Goal: Task Accomplishment & Management: Complete application form

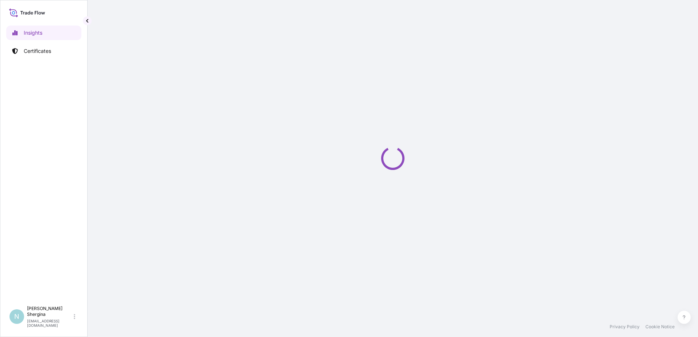
select select "2025"
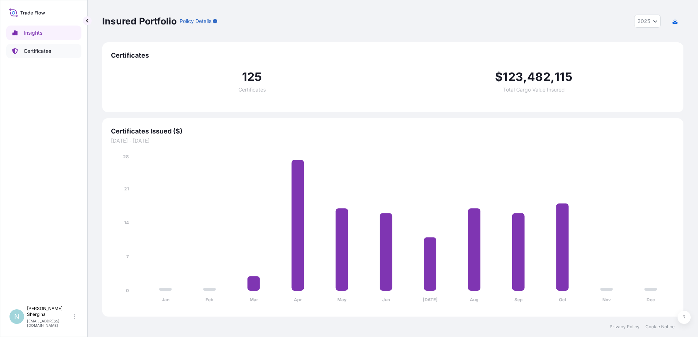
click at [54, 53] on link "Certificates" at bounding box center [43, 51] width 75 height 15
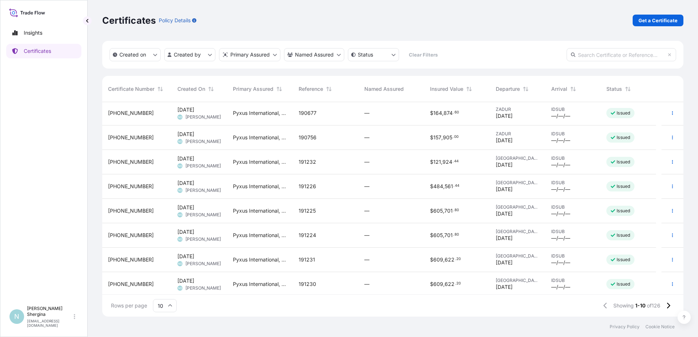
scroll to position [52, 0]
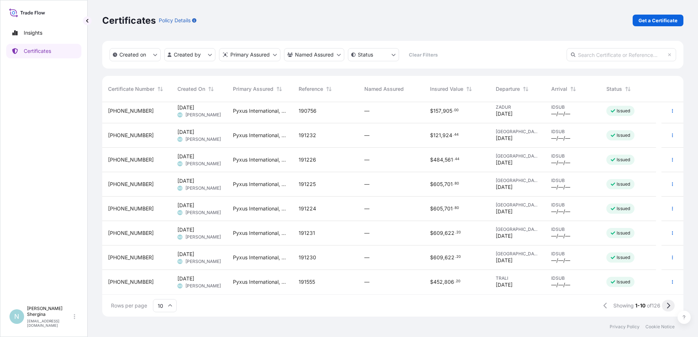
click at [670, 307] on icon at bounding box center [668, 306] width 4 height 7
click at [585, 252] on span "HKHKG" at bounding box center [573, 254] width 44 height 6
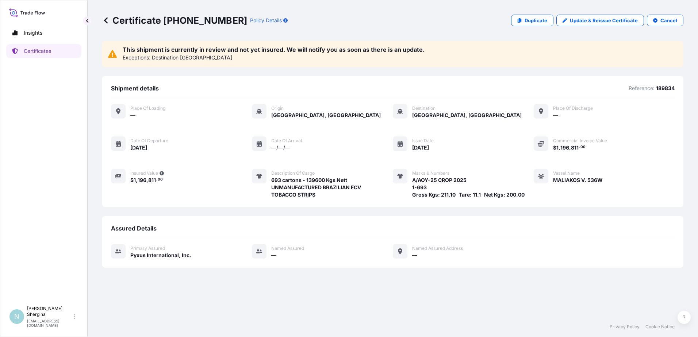
click at [661, 90] on p "189834" at bounding box center [665, 88] width 19 height 7
copy p "189834"
click at [27, 50] on p "Certificates" at bounding box center [37, 50] width 27 height 7
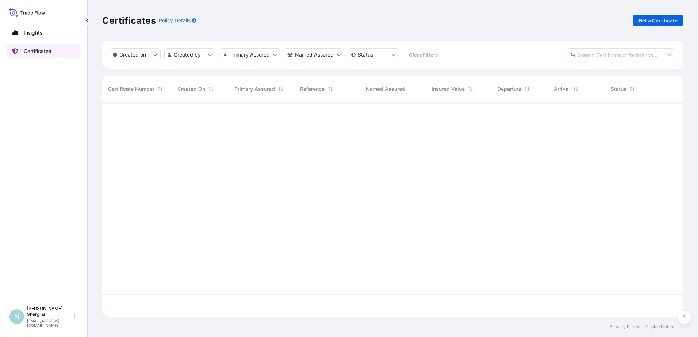
scroll to position [213, 576]
click at [661, 22] on p "Get a Certificate" at bounding box center [658, 20] width 39 height 7
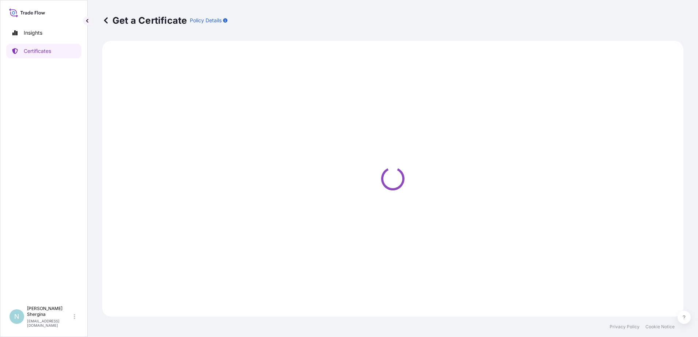
select select "Ocean Vessel"
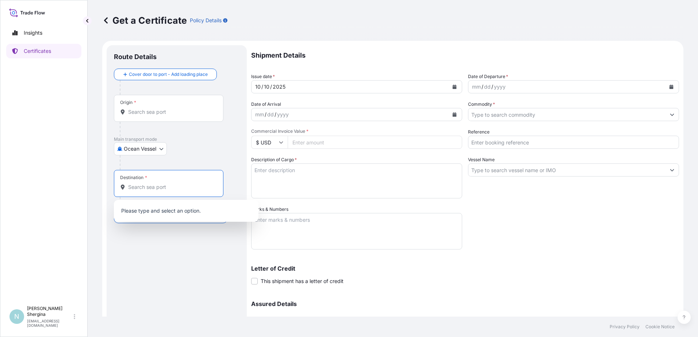
click at [139, 189] on input "Destination *" at bounding box center [171, 187] width 86 height 7
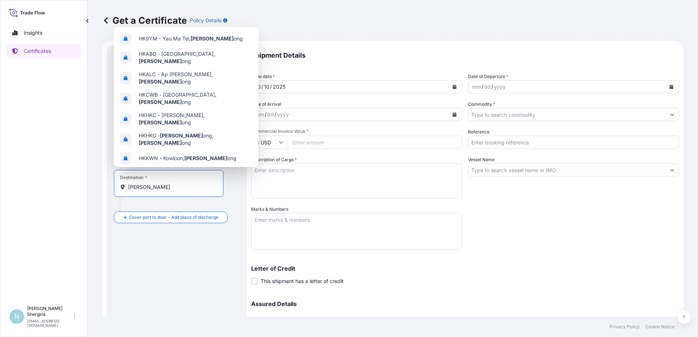
type input "hong ko"
